Goal: Task Accomplishment & Management: Manage account settings

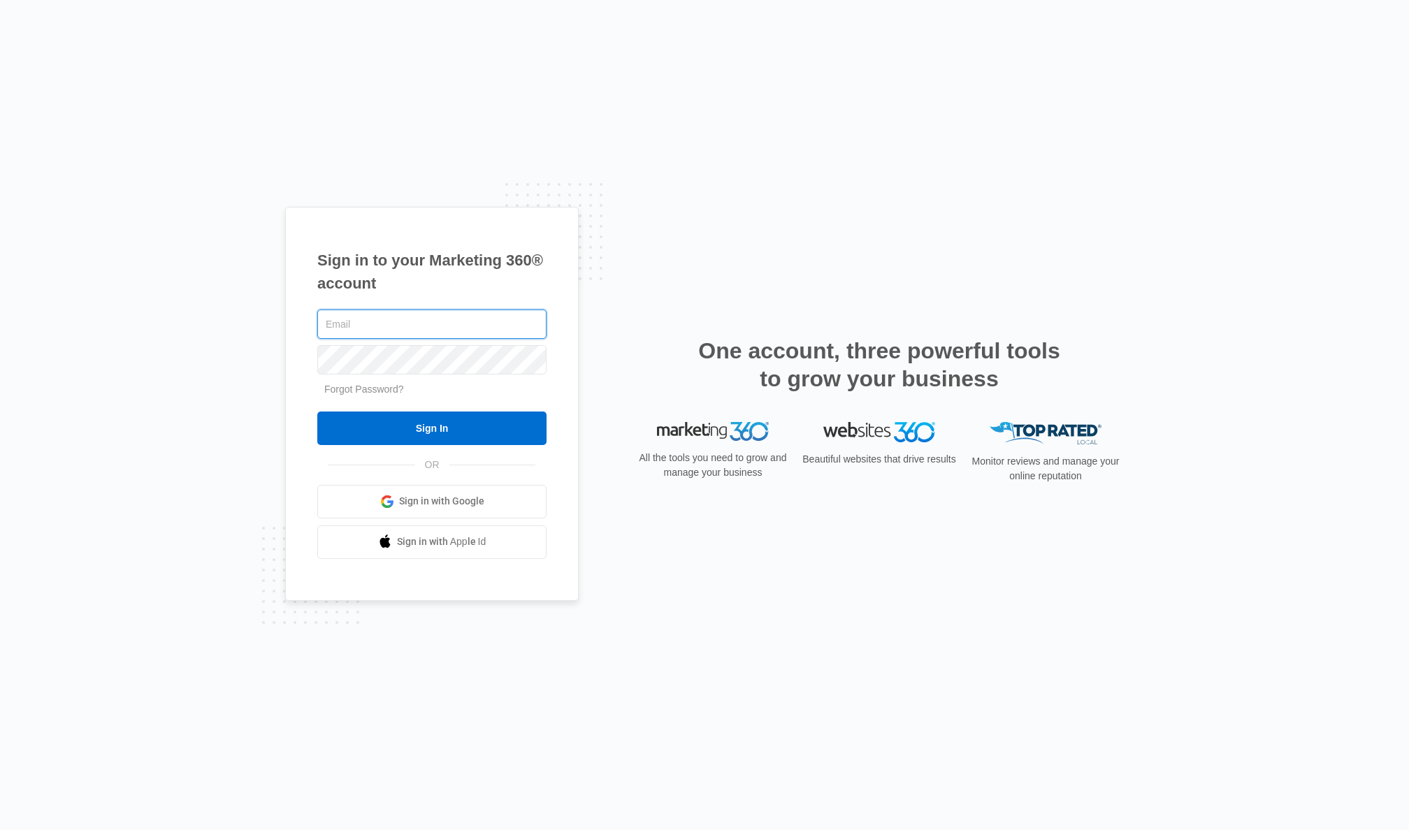
click at [421, 325] on input "text" at bounding box center [431, 324] width 229 height 29
drag, startPoint x: 422, startPoint y: 324, endPoint x: 435, endPoint y: 332, distance: 15.3
click at [422, 325] on input "text" at bounding box center [431, 324] width 229 height 29
type input "[PERSON_NAME][EMAIL_ADDRESS][PERSON_NAME][DOMAIN_NAME]"
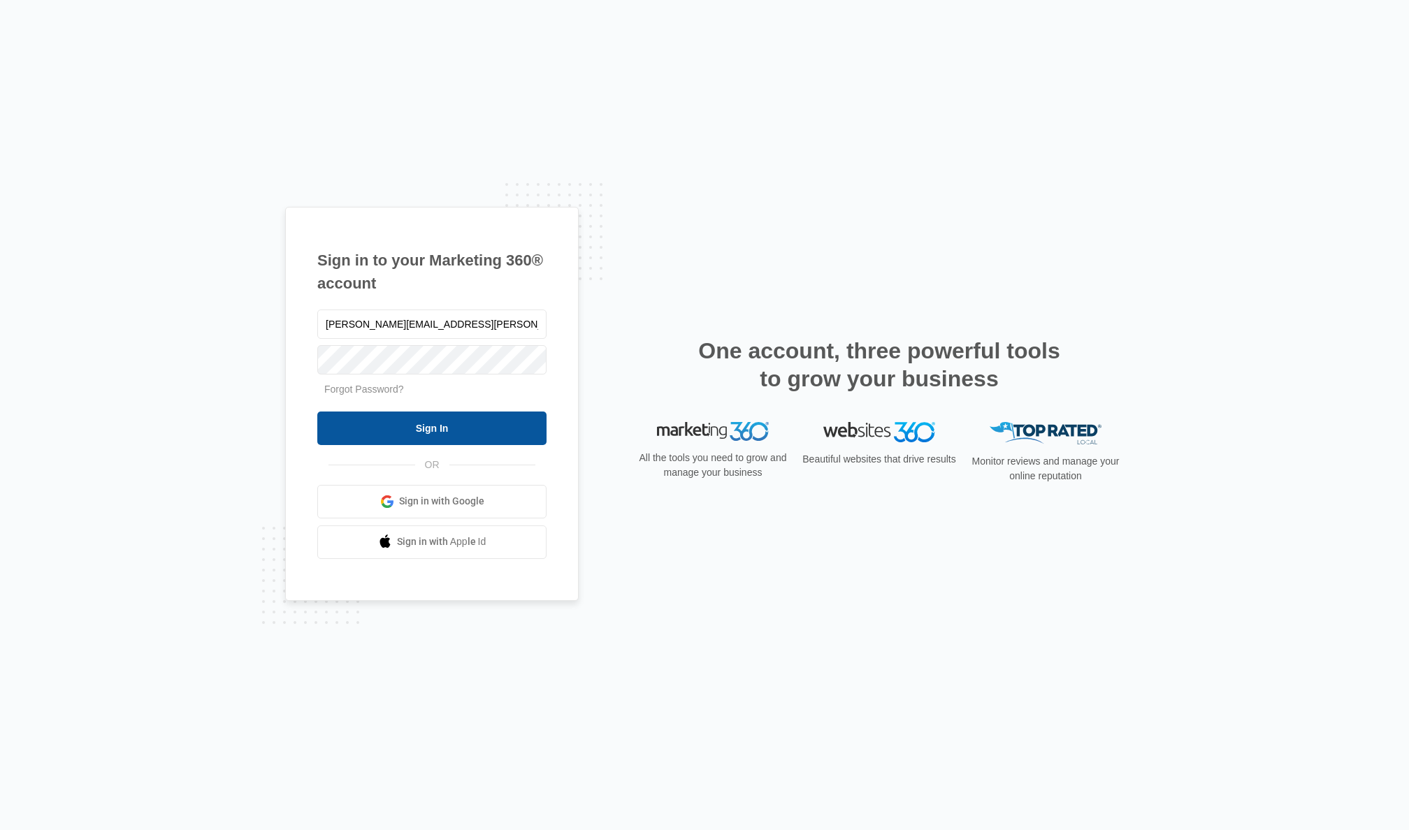
click at [428, 429] on input "Sign In" at bounding box center [431, 429] width 229 height 34
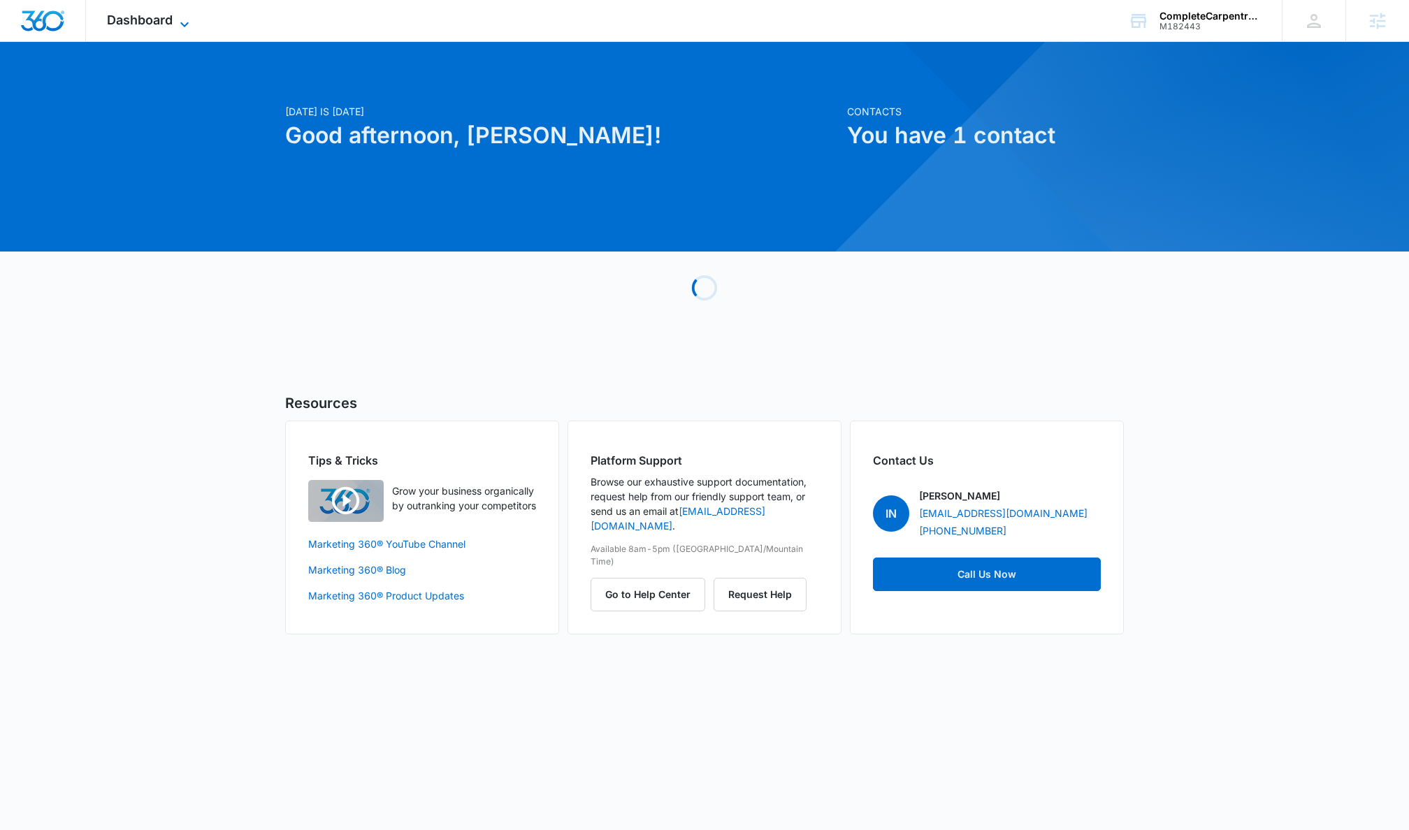
click at [168, 20] on span "Dashboard" at bounding box center [140, 20] width 66 height 15
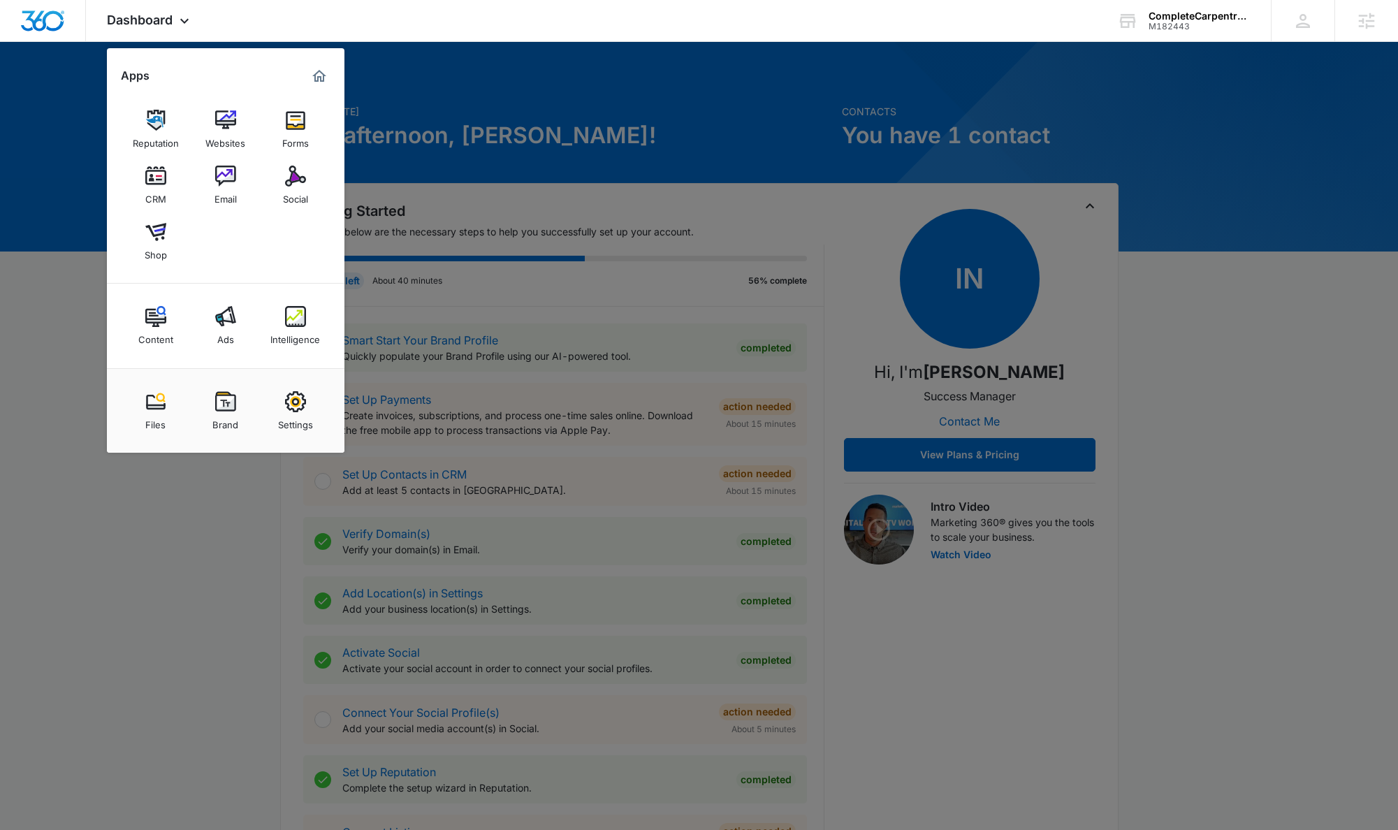
drag, startPoint x: 294, startPoint y: 323, endPoint x: 304, endPoint y: 312, distance: 14.3
click at [294, 323] on img at bounding box center [295, 316] width 21 height 21
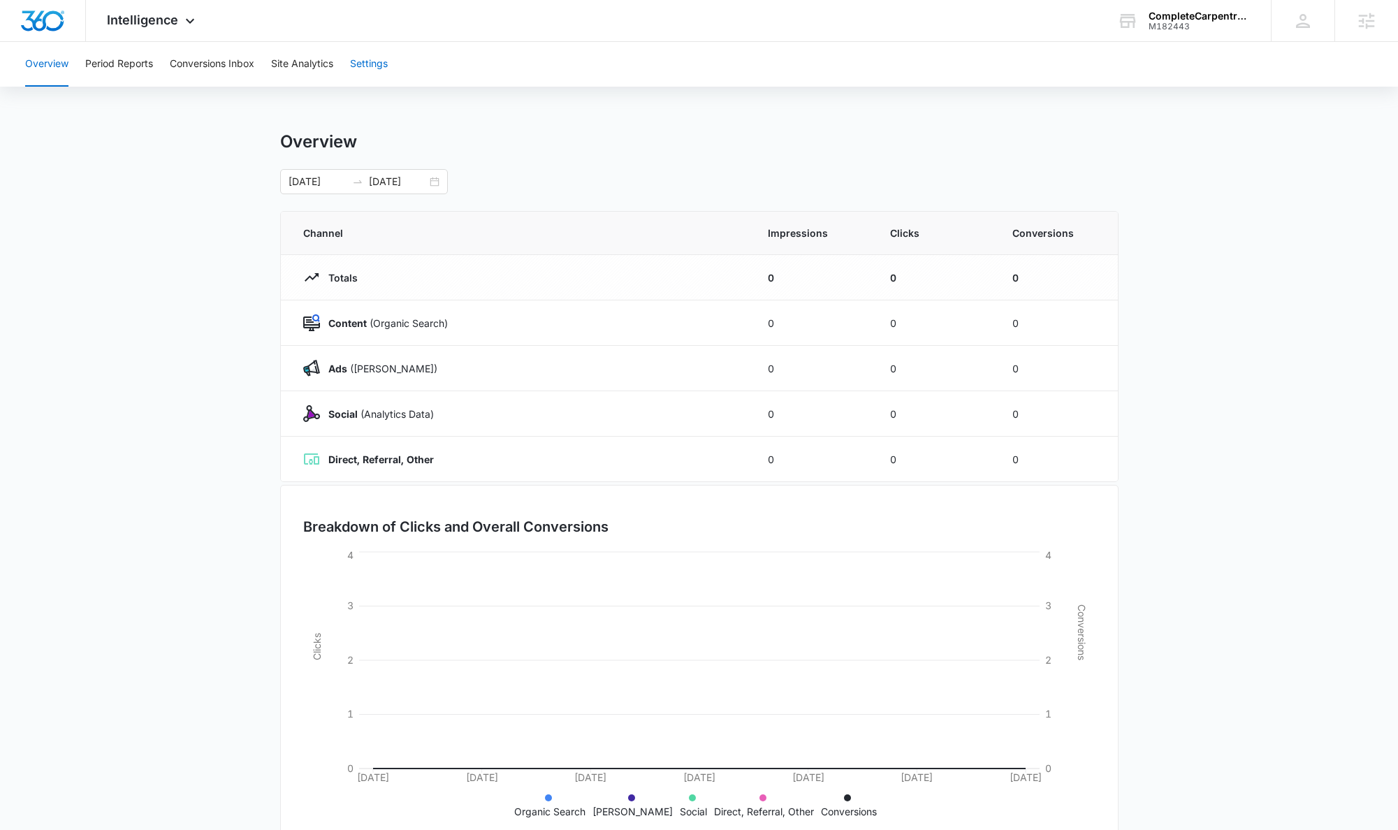
click at [370, 70] on button "Settings" at bounding box center [369, 64] width 38 height 45
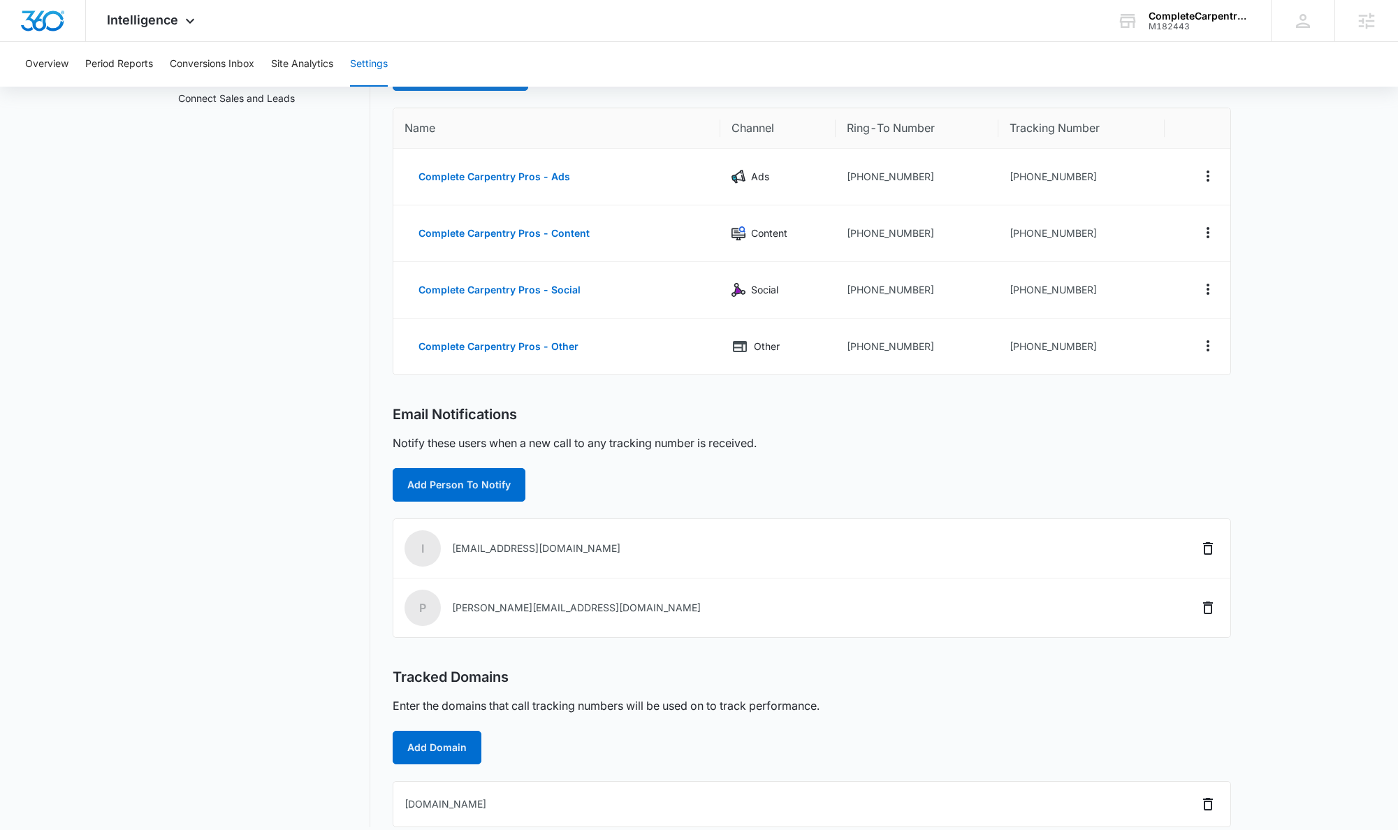
scroll to position [126, 0]
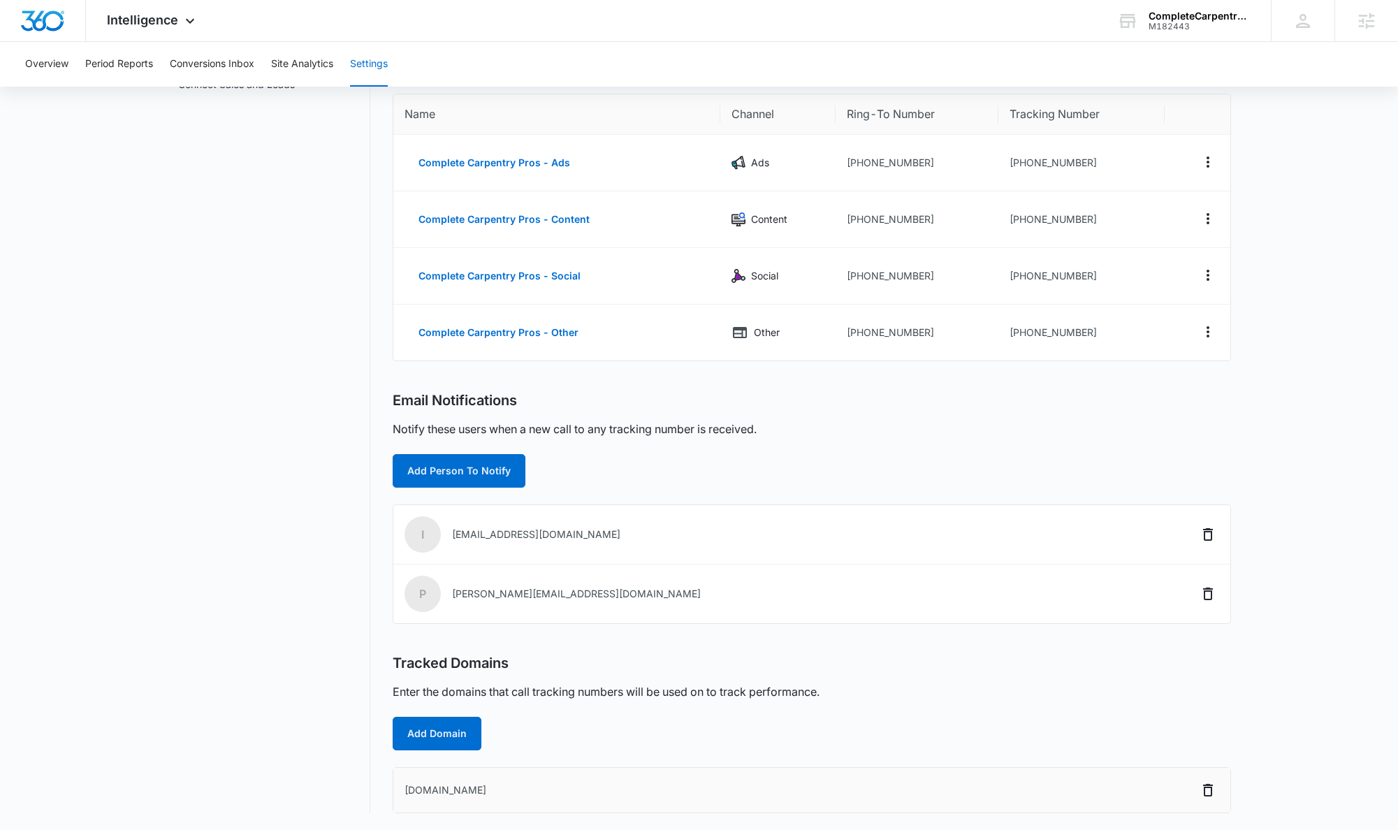
click at [506, 791] on td "[DOMAIN_NAME]" at bounding box center [686, 790] width 586 height 45
click at [1207, 792] on icon "Delete" at bounding box center [1208, 790] width 17 height 17
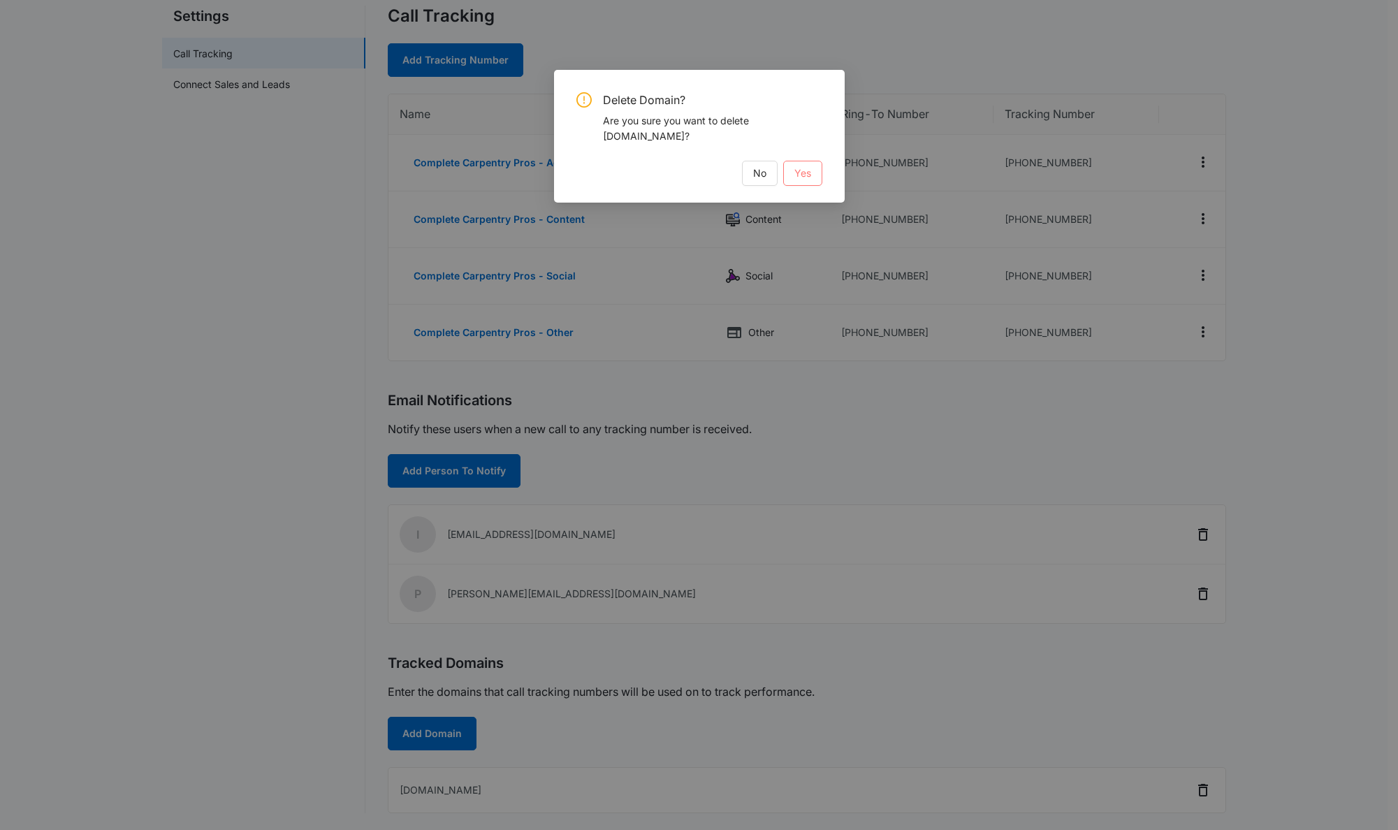
click at [804, 174] on span "Yes" at bounding box center [802, 173] width 17 height 15
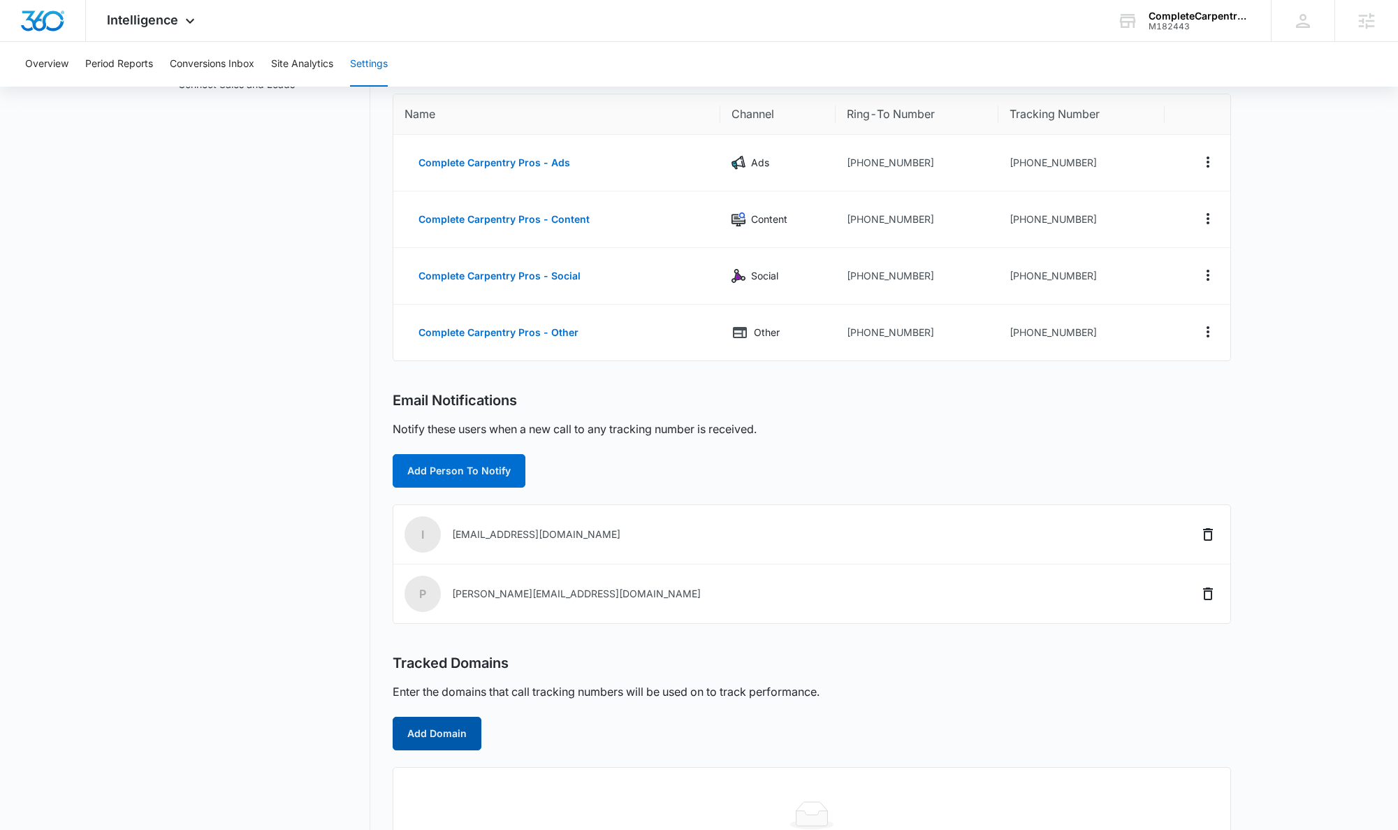
click at [425, 732] on button "Add Domain" at bounding box center [437, 734] width 89 height 34
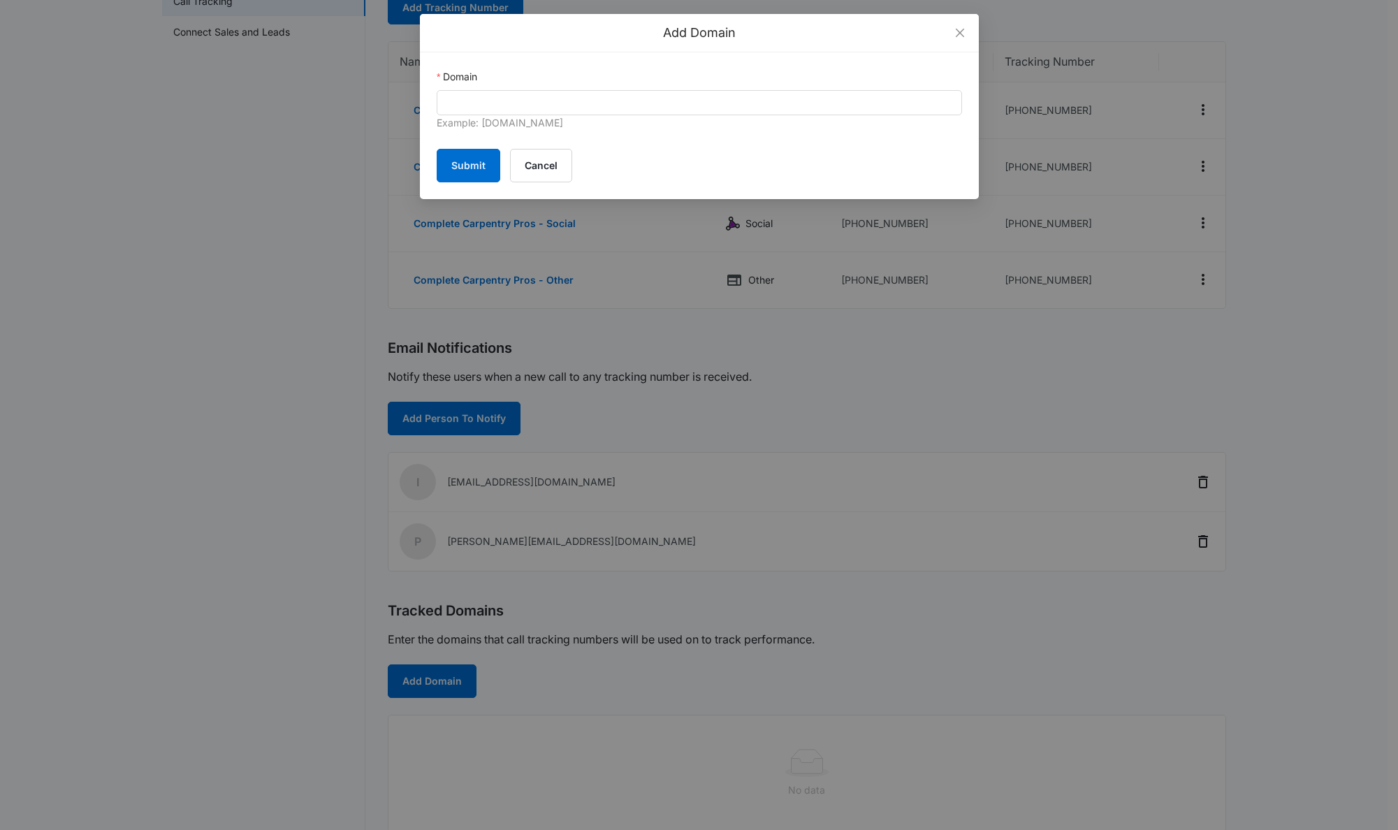
scroll to position [208, 0]
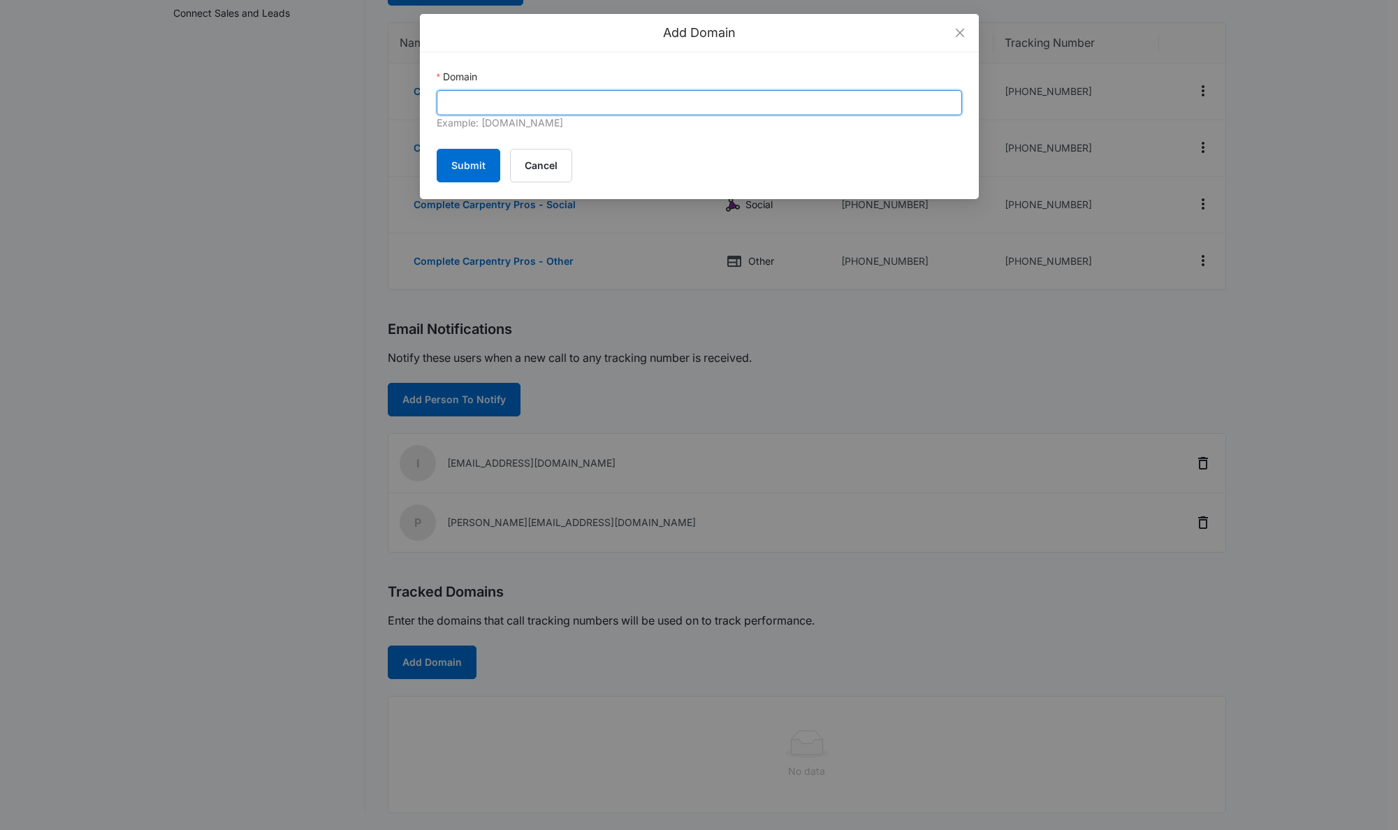
click at [544, 99] on input "Domain" at bounding box center [699, 102] width 525 height 25
paste input "[DOMAIN_NAME]"
type input "[DOMAIN_NAME]"
click at [481, 168] on button "Submit" at bounding box center [469, 166] width 64 height 34
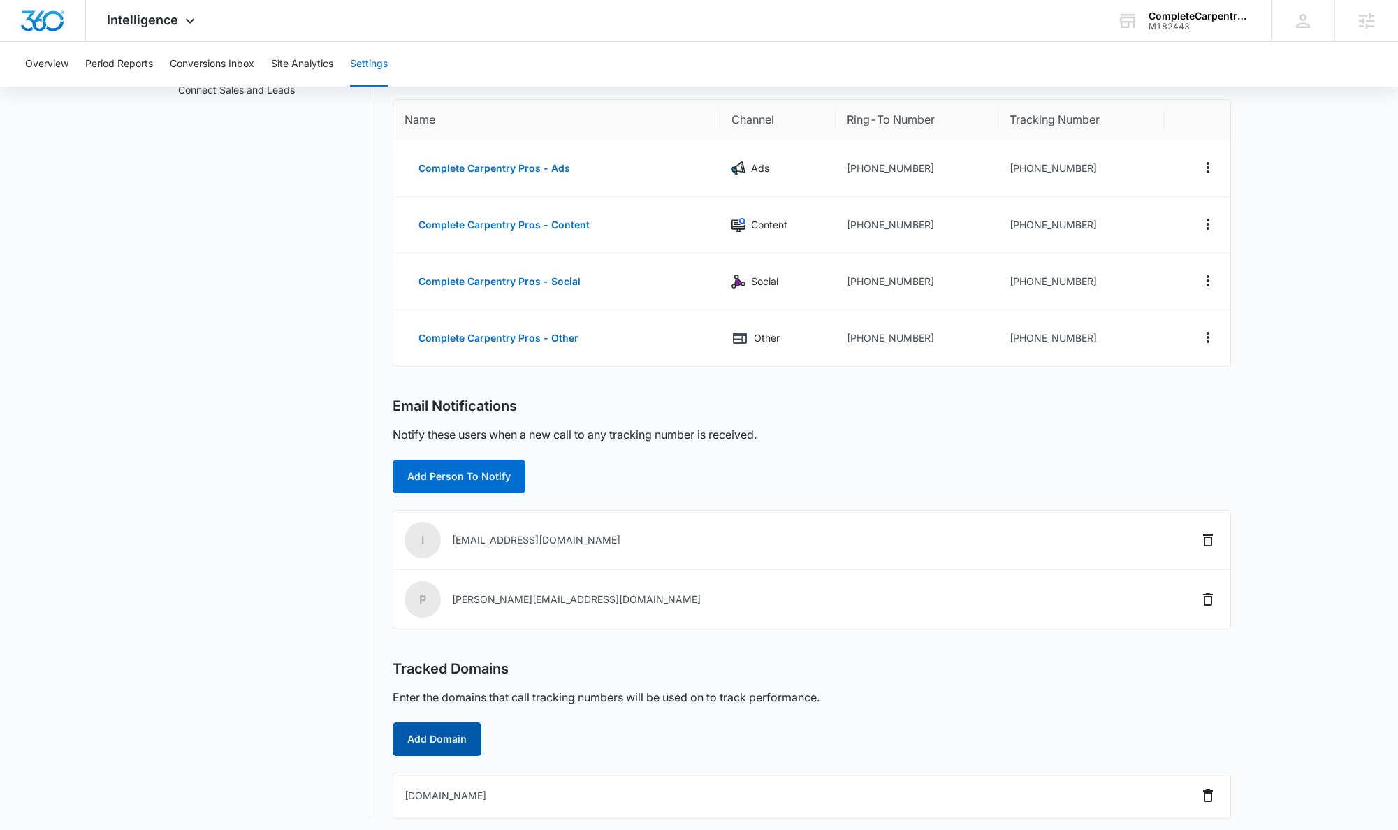
scroll to position [120, 0]
click at [1101, 344] on td "[PHONE_NUMBER]" at bounding box center [1081, 338] width 166 height 56
drag, startPoint x: 1096, startPoint y: 340, endPoint x: 1019, endPoint y: 338, distance: 76.9
click at [1019, 338] on td "[PHONE_NUMBER]" at bounding box center [1081, 338] width 166 height 56
copy td "6172038756"
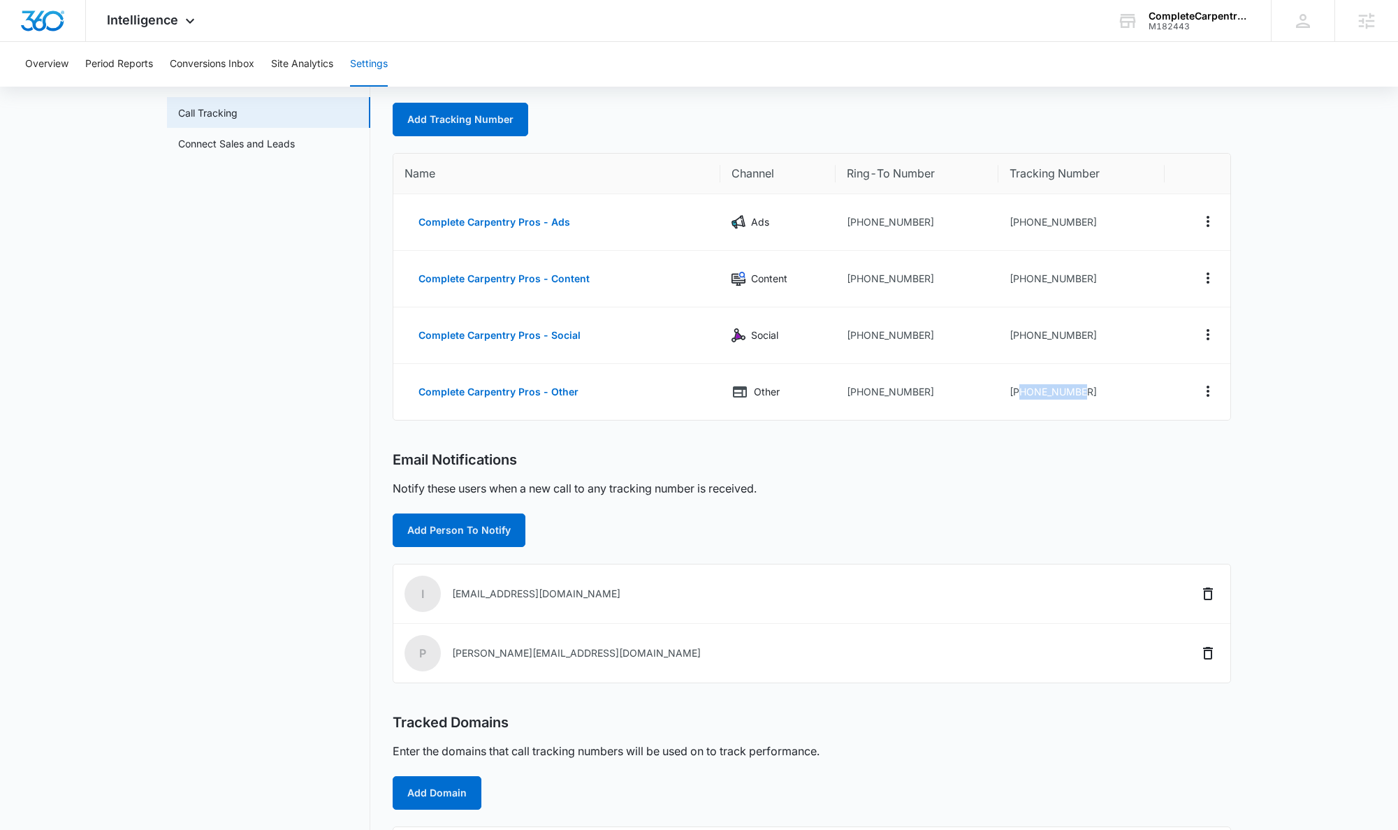
scroll to position [66, 0]
drag, startPoint x: 1096, startPoint y: 533, endPoint x: 965, endPoint y: 425, distance: 170.2
click at [1094, 531] on div "Add Person To Notify" at bounding box center [812, 531] width 838 height 34
